Goal: Entertainment & Leisure: Consume media (video, audio)

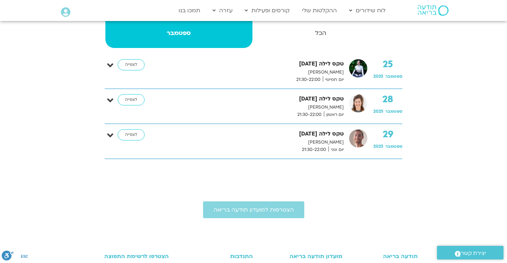
scroll to position [151, 0]
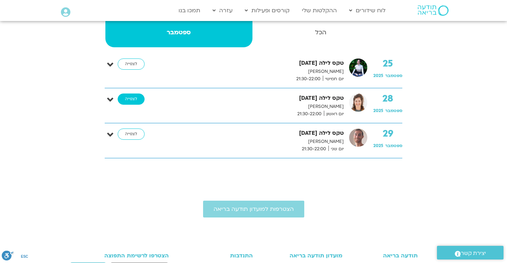
click at [134, 100] on link "לצפייה" at bounding box center [131, 99] width 27 height 11
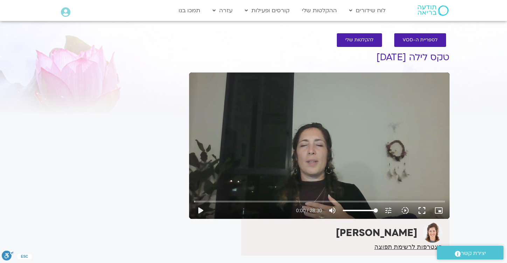
click at [263, 164] on div "Skip Ad play_arrow 0:00 / 28:30 volume_up Mute tune Resolution Auto 720p slow_m…" at bounding box center [319, 146] width 261 height 146
click at [200, 201] on input "Seek" at bounding box center [319, 201] width 251 height 4
click at [204, 201] on input "Seek" at bounding box center [319, 201] width 251 height 4
click at [208, 200] on input "Seek" at bounding box center [319, 201] width 251 height 4
click at [214, 200] on input "Seek" at bounding box center [319, 201] width 251 height 4
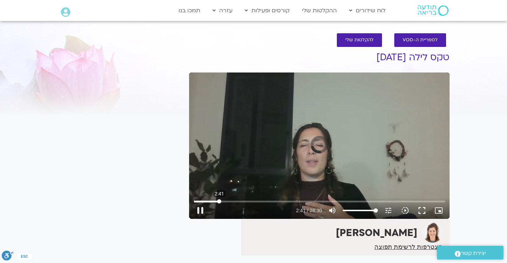
click at [219, 201] on input "Seek" at bounding box center [319, 201] width 251 height 4
click at [236, 144] on div "Skip Ad 3:00 pause 3:38 / 28:30 volume_up Mute tune Resolution Auto 720p slow_m…" at bounding box center [319, 146] width 261 height 146
click at [247, 143] on div "Skip Ad 3:00 play_arrow 3:38 / 28:30 volume_up Mute tune Resolution Auto 720p s…" at bounding box center [319, 146] width 261 height 146
click at [239, 201] on input "Seek" at bounding box center [319, 201] width 251 height 4
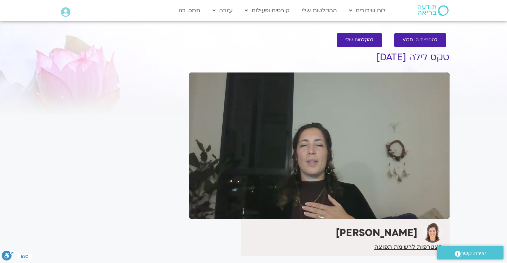
type input "1710.713333"
